Goal: Check status

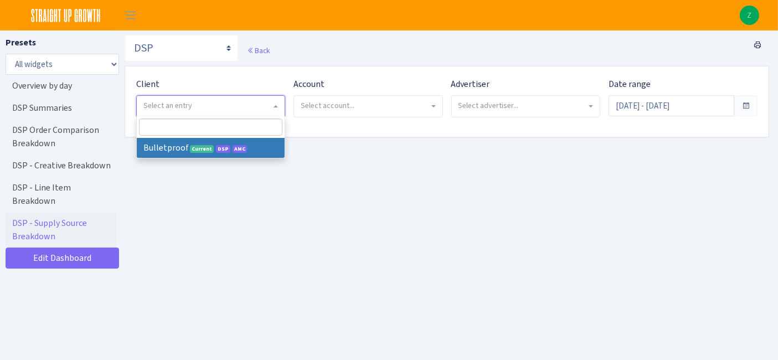
click at [272, 102] on span "Select an entry" at bounding box center [211, 106] width 148 height 21
select select "409"
select select
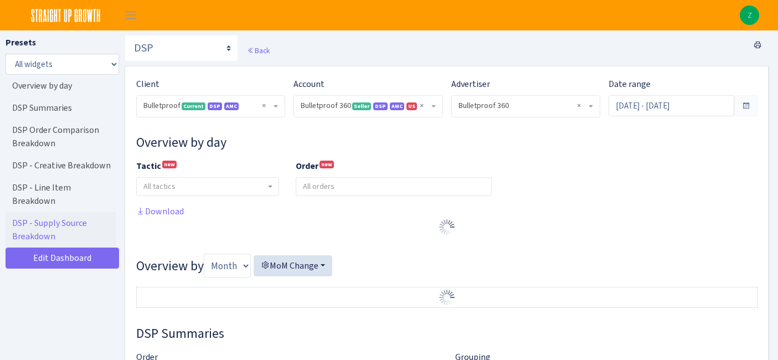
select select "3235730245795869"
select select "2888625790301"
select select
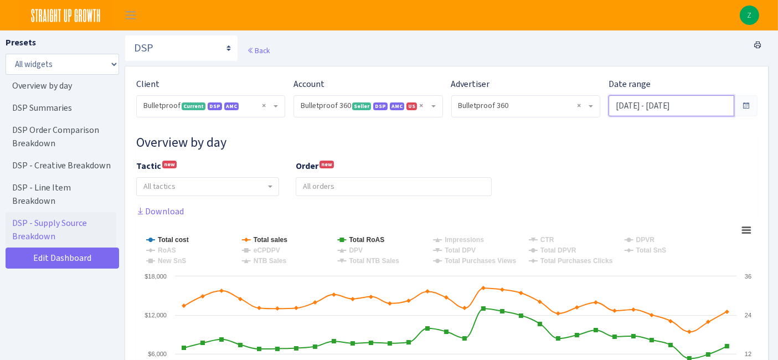
click at [629, 103] on input "Aug 16, 2025 - Sep 14, 2025" at bounding box center [671, 105] width 126 height 21
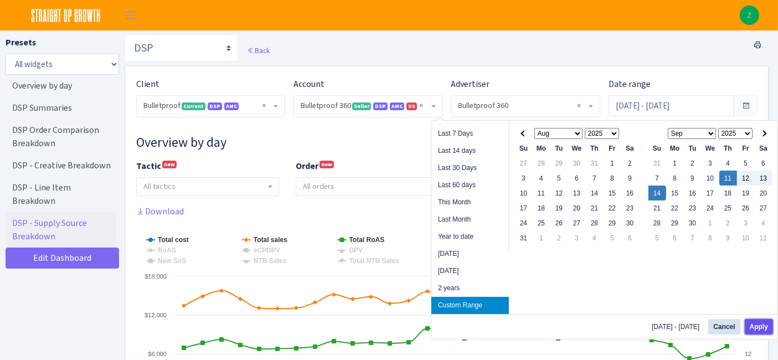
click at [759, 323] on button "Apply" at bounding box center [758, 326] width 28 height 15
type input "[DATE] - [DATE]"
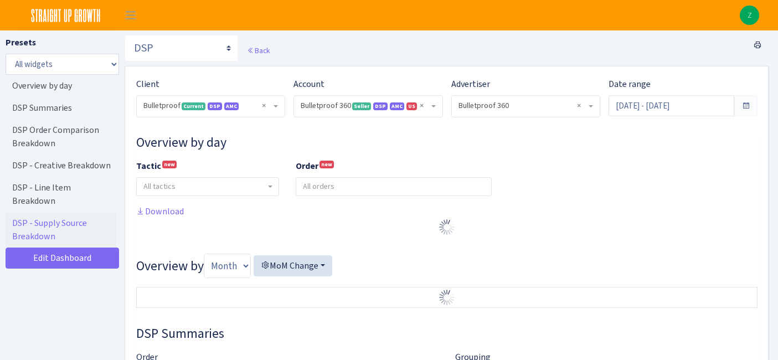
select select "3235730245795869"
select select "2888625790301"
select select
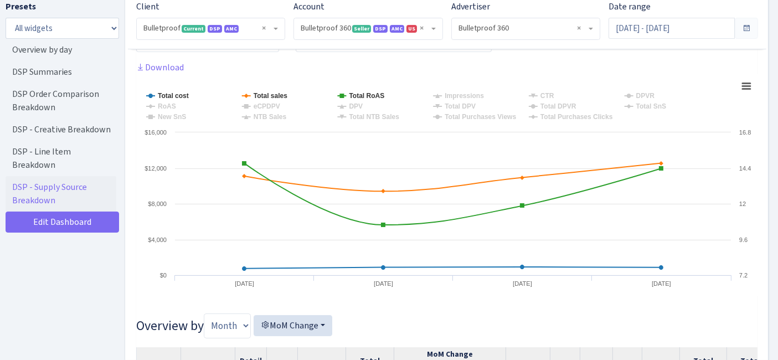
scroll to position [145, 0]
